Goal: Task Accomplishment & Management: Manage account settings

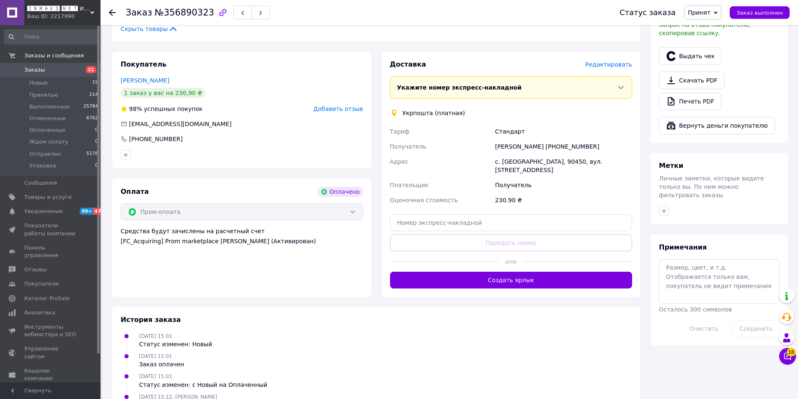
scroll to position [250, 0]
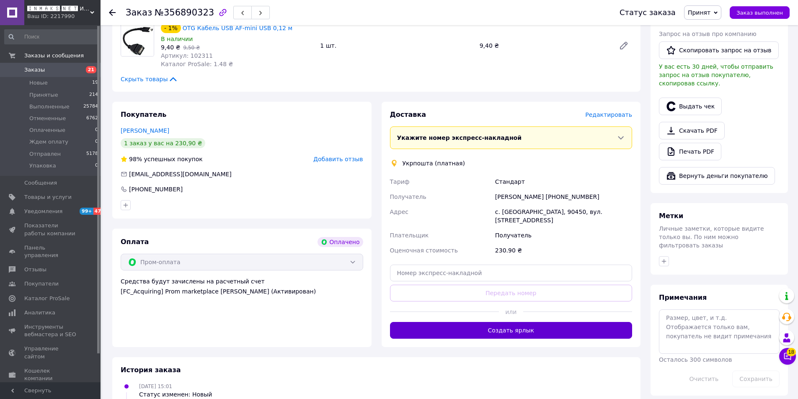
click at [489, 323] on button "Создать ярлык" at bounding box center [511, 330] width 242 height 17
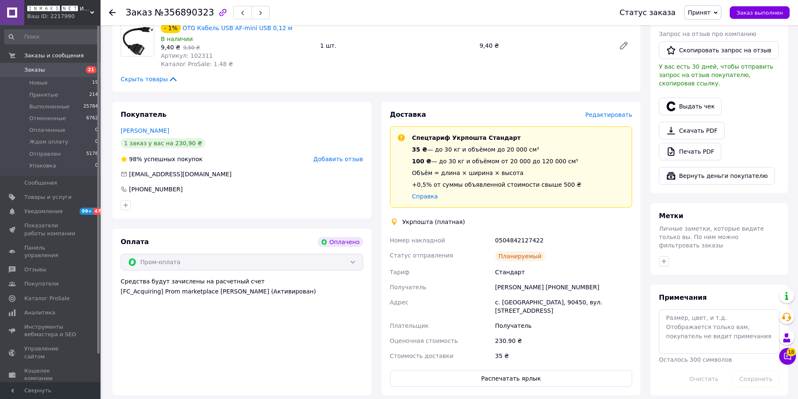
click at [516, 241] on div "0504842127422" at bounding box center [563, 240] width 140 height 15
copy div "0504842127422"
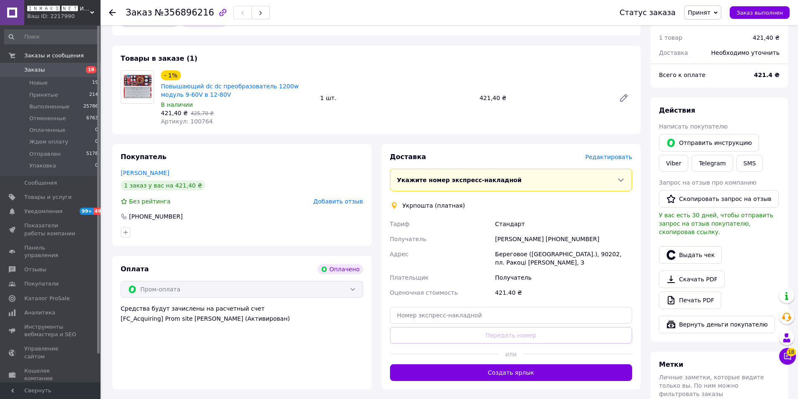
scroll to position [70, 0]
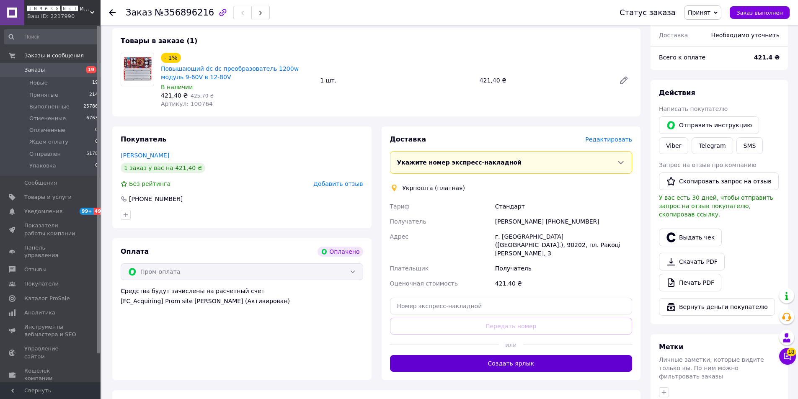
click at [528, 355] on button "Создать ярлык" at bounding box center [511, 363] width 242 height 17
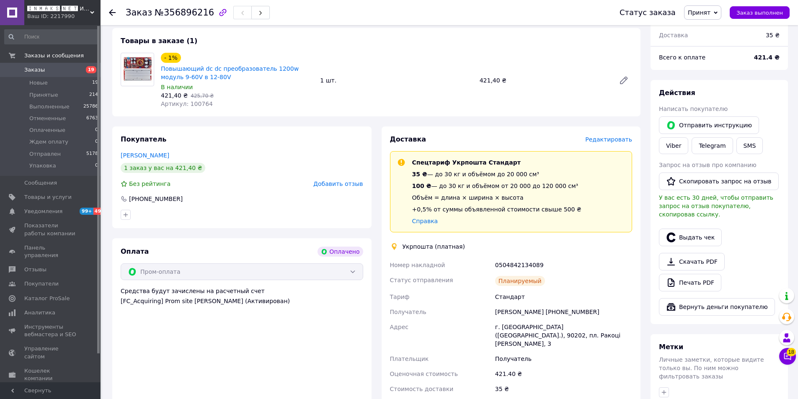
click at [513, 267] on div "0504842134089" at bounding box center [563, 265] width 140 height 15
copy div "0504842134089"
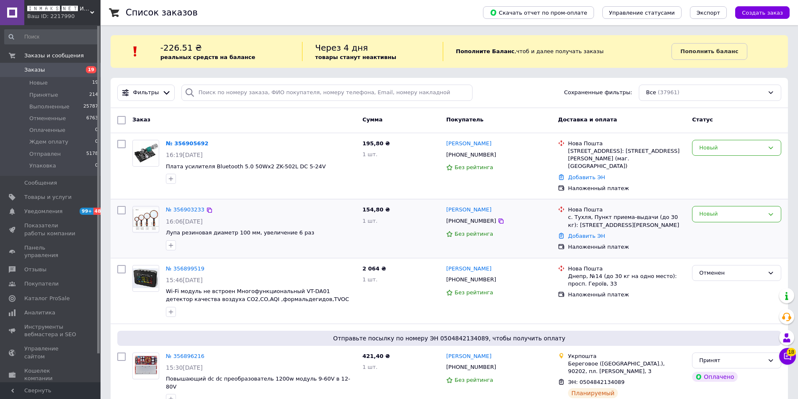
click at [780, 233] on div "Новый" at bounding box center [736, 229] width 96 height 52
click at [182, 266] on link "№ 356899519" at bounding box center [185, 269] width 39 height 6
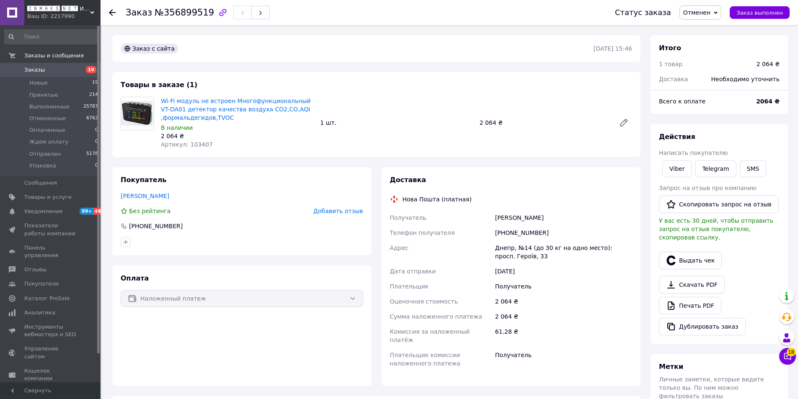
drag, startPoint x: 246, startPoint y: 258, endPoint x: 250, endPoint y: 256, distance: 5.1
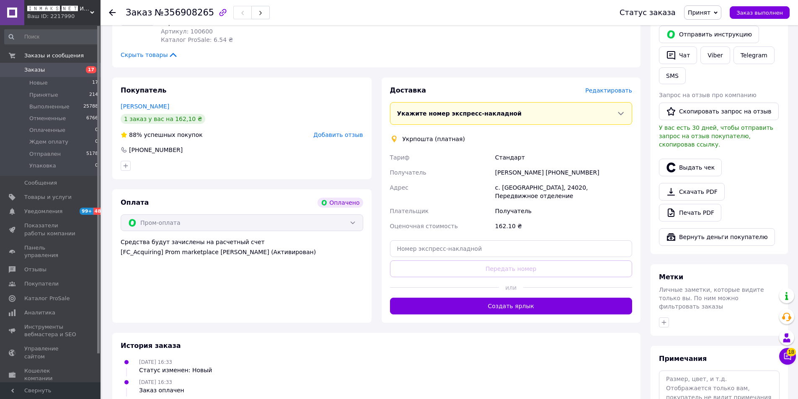
scroll to position [209, 0]
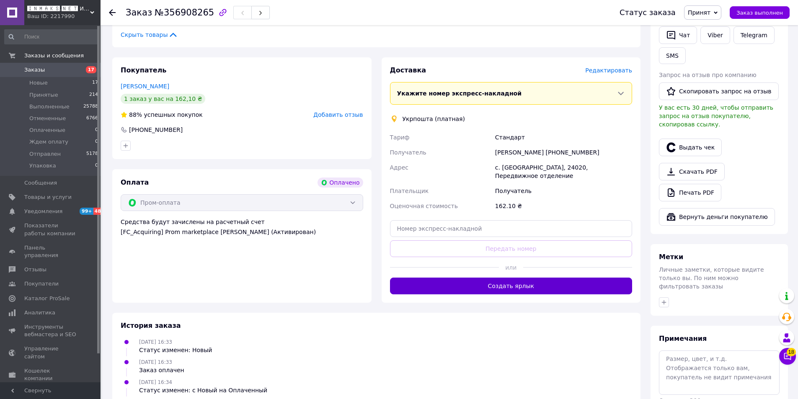
click at [511, 278] on button "Создать ярлык" at bounding box center [511, 286] width 242 height 17
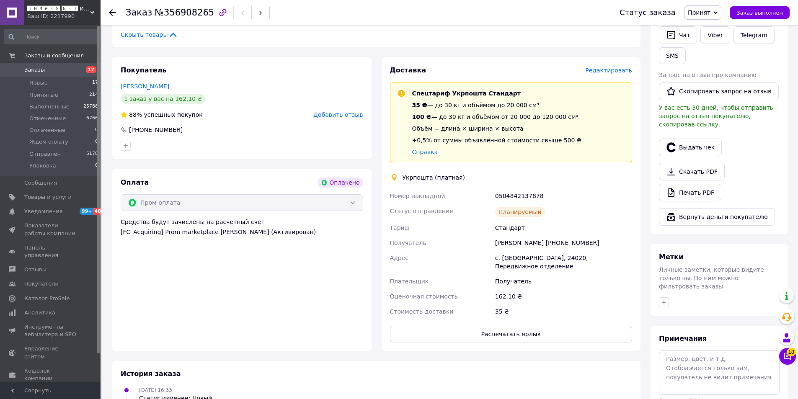
click at [521, 196] on div "0504842137878" at bounding box center [563, 195] width 140 height 15
copy div "0504842137878"
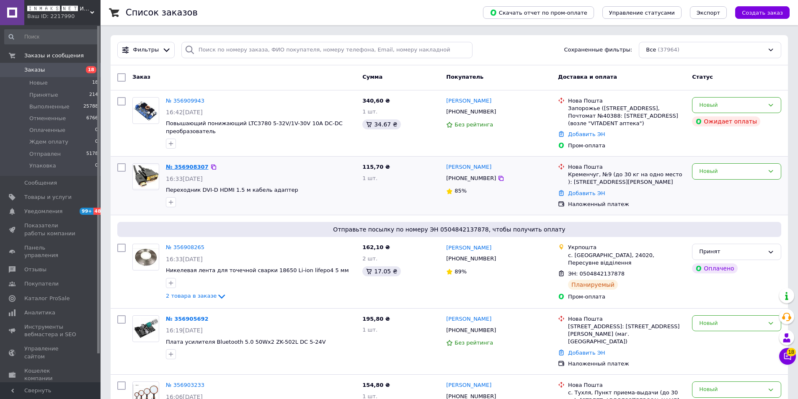
click at [191, 165] on link "№ 356908307" at bounding box center [187, 167] width 43 height 6
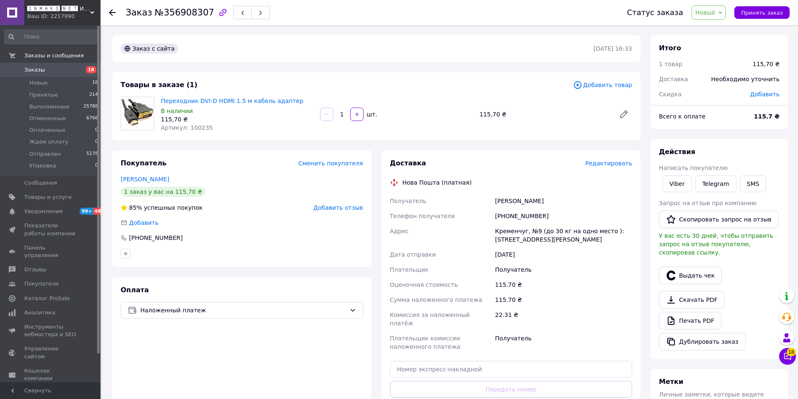
drag, startPoint x: 223, startPoint y: 307, endPoint x: 219, endPoint y: 284, distance: 23.3
